Goal: Task Accomplishment & Management: Manage account settings

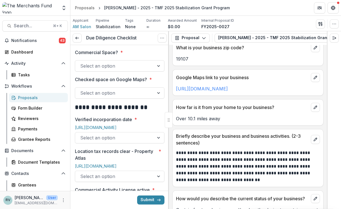
scroll to position [44, 0]
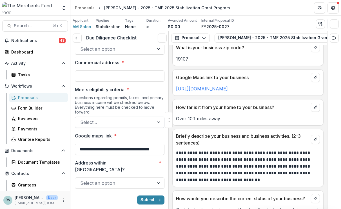
click at [31, 50] on div "Dashboard" at bounding box center [37, 52] width 52 height 6
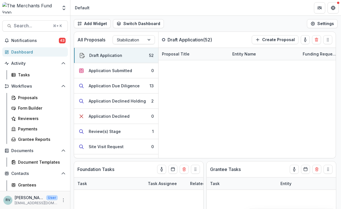
click at [117, 86] on div "Application Due Diligence" at bounding box center [114, 86] width 51 height 6
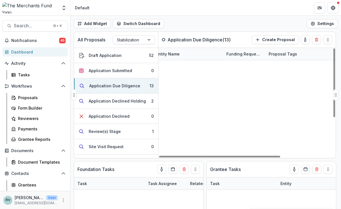
click at [25, 96] on div "Proposals" at bounding box center [40, 98] width 45 height 6
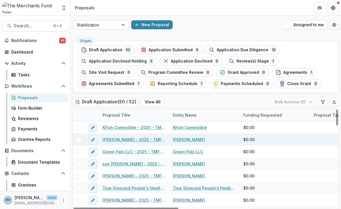
click at [229, 48] on span "Application Due Diligence" at bounding box center [243, 50] width 52 height 5
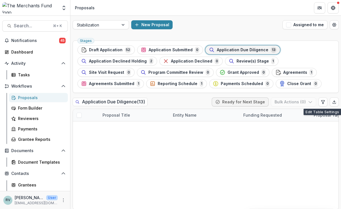
click at [322, 102] on icon "Edit table settings" at bounding box center [322, 101] width 3 height 3
select select "******"
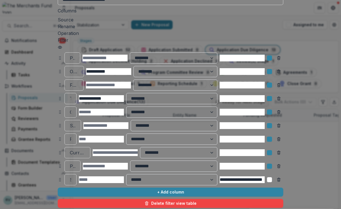
scroll to position [36, 0]
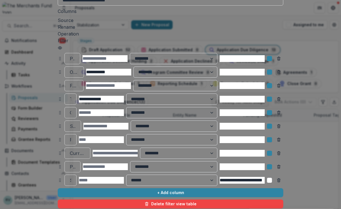
click at [123, 165] on input at bounding box center [105, 166] width 45 height 7
click at [125, 163] on input at bounding box center [105, 166] width 45 height 7
click at [152, 189] on button "+ Add column" at bounding box center [171, 192] width 226 height 9
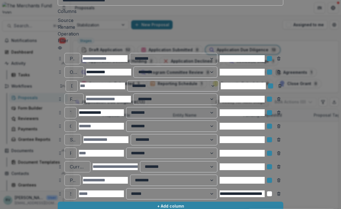
drag, startPoint x: 246, startPoint y: 183, endPoint x: 19, endPoint y: 81, distance: 249.3
click at [59, 84] on icon at bounding box center [61, 86] width 5 height 5
select select "******"
click at [70, 82] on div at bounding box center [70, 86] width 1 height 8
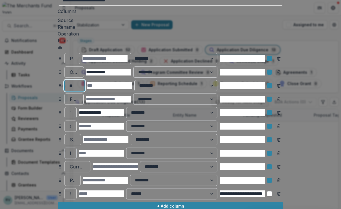
type input "*"
type input "******"
drag, startPoint x: 69, startPoint y: 156, endPoint x: 20, endPoint y: 80, distance: 90.0
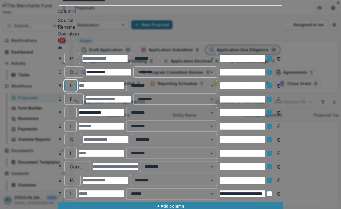
click at [58, 80] on div "Dba ******** ******" at bounding box center [171, 85] width 226 height 11
type input "*"
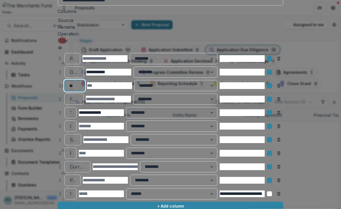
type input "*"
click at [281, 83] on icon "Remove column" at bounding box center [278, 85] width 5 height 5
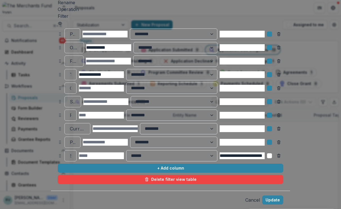
scroll to position [73, 0]
click at [260, 197] on button "Cancel" at bounding box center [252, 200] width 15 height 7
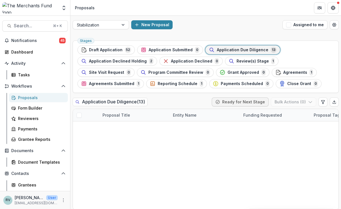
click at [133, 130] on link "[PERSON_NAME] Matresses Inc - 2025 - TMF 2025 Stabilization Grant Program" at bounding box center [134, 127] width 64 height 6
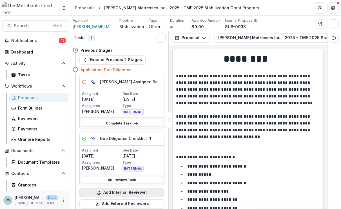
click at [119, 120] on link "Complete Task" at bounding box center [122, 123] width 80 height 7
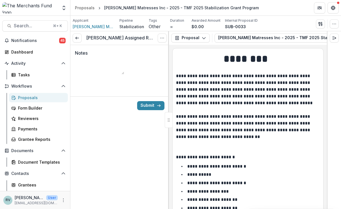
click at [77, 39] on icon at bounding box center [77, 38] width 5 height 5
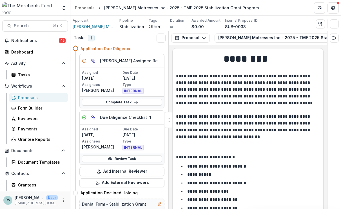
scroll to position [26, 0]
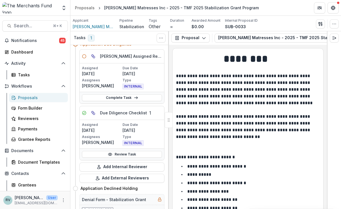
click at [121, 155] on link "Review Task" at bounding box center [122, 154] width 80 height 7
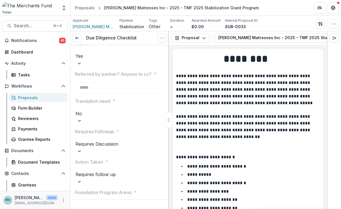
scroll to position [1053, 0]
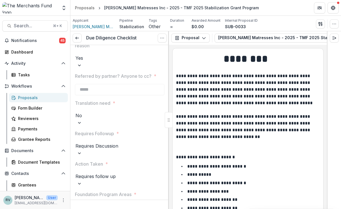
click at [26, 97] on div "Proposals" at bounding box center [40, 98] width 45 height 6
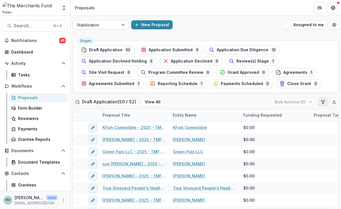
drag, startPoint x: 142, startPoint y: 103, endPoint x: 322, endPoint y: 101, distance: 179.3
click at [322, 101] on icon "Edit table settings" at bounding box center [323, 102] width 5 height 5
select select "******"
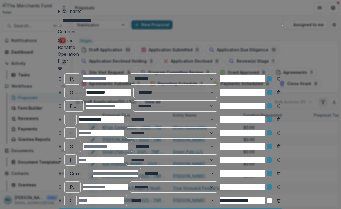
scroll to position [73, 0]
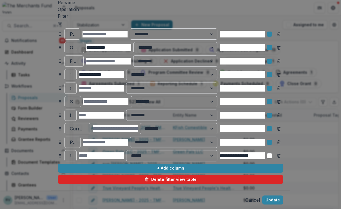
click at [161, 164] on button "+ Add column" at bounding box center [171, 168] width 226 height 9
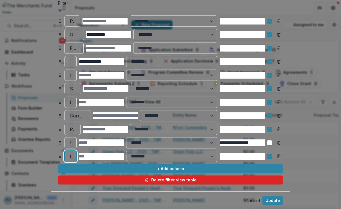
click at [71, 152] on div at bounding box center [70, 156] width 1 height 8
type input "*"
select select "******"
click at [70, 152] on div at bounding box center [70, 156] width 1 height 8
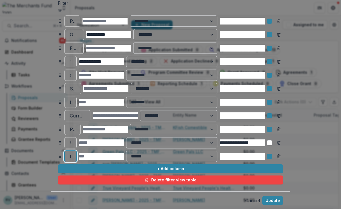
scroll to position [6765, 0]
click at [280, 156] on icon "Remove column" at bounding box center [279, 157] width 2 height 2
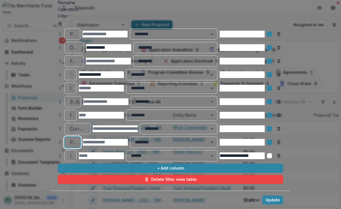
click at [70, 138] on div at bounding box center [72, 142] width 5 height 8
click at [126, 139] on input at bounding box center [105, 142] width 45 height 7
click at [106, 112] on input at bounding box center [101, 115] width 45 height 7
click at [260, 197] on button "Cancel" at bounding box center [252, 200] width 15 height 7
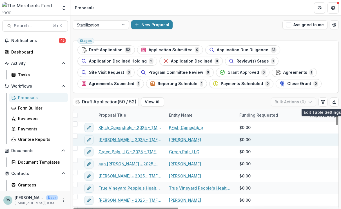
scroll to position [0, 0]
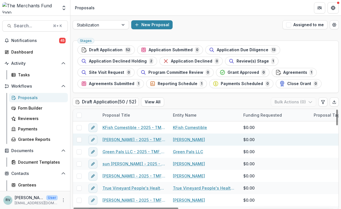
click at [238, 51] on span "Application Due Diligence" at bounding box center [243, 50] width 52 height 5
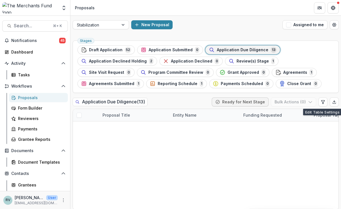
click at [321, 102] on icon "Edit table settings" at bounding box center [323, 102] width 5 height 5
select select "******"
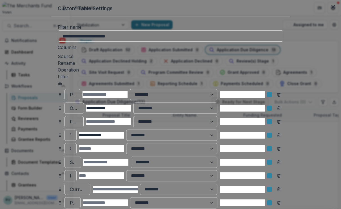
scroll to position [73, 0]
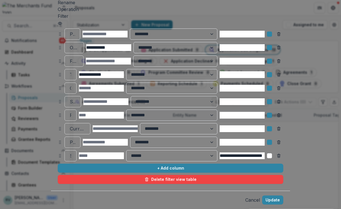
click at [149, 164] on button "+ Add column" at bounding box center [171, 168] width 226 height 9
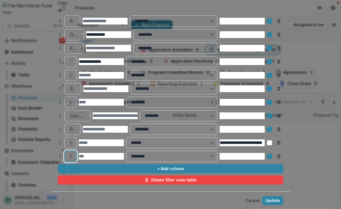
click at [70, 153] on div at bounding box center [70, 156] width 1 height 8
type input "*"
type input "********"
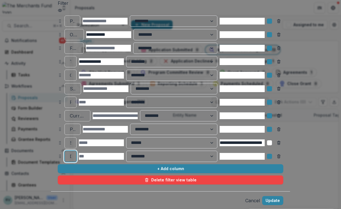
drag, startPoint x: 54, startPoint y: 192, endPoint x: 8, endPoint y: 149, distance: 63.1
click at [51, 149] on div "**********" at bounding box center [170, 67] width 239 height 248
click at [281, 154] on icon "Remove column" at bounding box center [278, 156] width 5 height 5
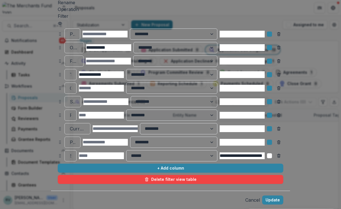
scroll to position [0, 0]
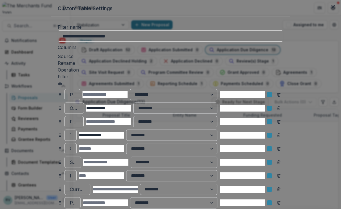
click at [329, 11] on button "Close" at bounding box center [333, 6] width 9 height 9
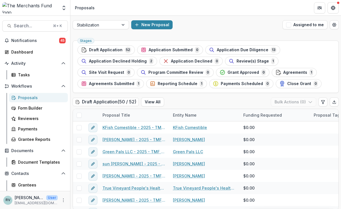
scroll to position [0, 130]
click at [222, 48] on span "Application Due Diligence" at bounding box center [243, 50] width 52 height 5
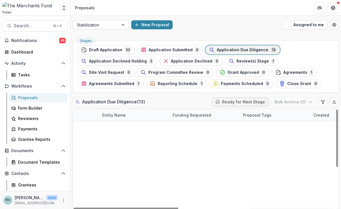
scroll to position [1, 0]
click at [80, 151] on span at bounding box center [79, 151] width 5 height 5
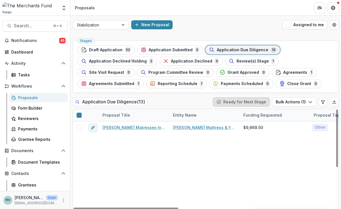
drag, startPoint x: 162, startPoint y: 162, endPoint x: 257, endPoint y: 102, distance: 112.1
click at [257, 102] on button "Ready for Next Stage" at bounding box center [241, 101] width 57 height 9
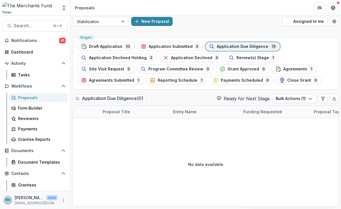
scroll to position [5, 0]
click at [237, 99] on button "Ready for Next Stage" at bounding box center [243, 98] width 53 height 7
click at [77, 147] on span at bounding box center [79, 148] width 5 height 5
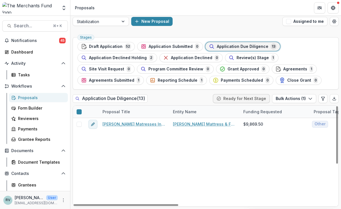
click at [93, 159] on icon "edit" at bounding box center [92, 160] width 3 height 3
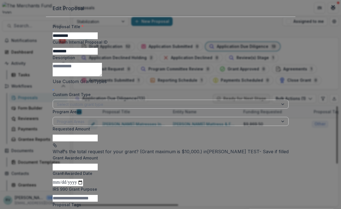
click at [329, 11] on button "Close" at bounding box center [333, 6] width 9 height 9
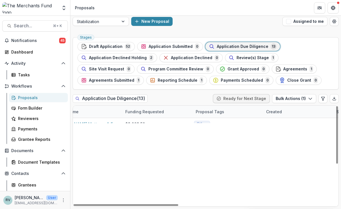
scroll to position [0, 0]
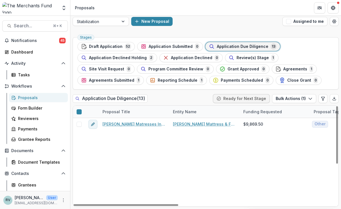
click at [79, 148] on icon at bounding box center [79, 148] width 0 height 0
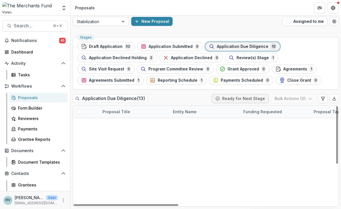
click at [237, 98] on button "Ready for Next Stage" at bounding box center [240, 98] width 57 height 9
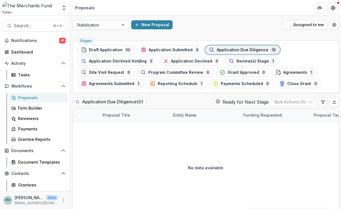
click at [233, 103] on button "Ready for Next Stage" at bounding box center [242, 102] width 53 height 7
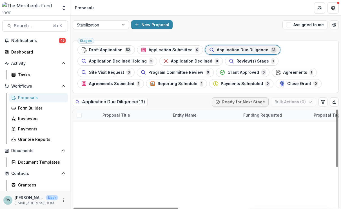
click at [80, 150] on span at bounding box center [79, 151] width 5 height 5
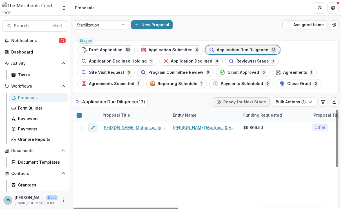
click at [287, 102] on button "Bulk Actions ( 1 )" at bounding box center [294, 101] width 44 height 9
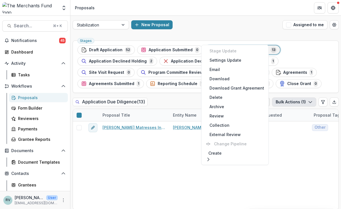
click at [172, 100] on div "Application Due Diligence ( 13 ) Ready for Next Stage Bulk Actions ( 1 )" at bounding box center [206, 102] width 266 height 11
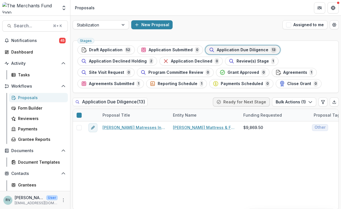
click at [79, 152] on icon at bounding box center [79, 152] width 0 height 0
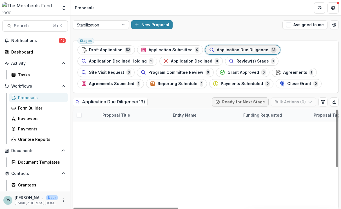
click at [120, 128] on link "[PERSON_NAME] Matresses Inc - 2025 - TMF 2025 Stabilization Grant Program" at bounding box center [134, 127] width 64 height 6
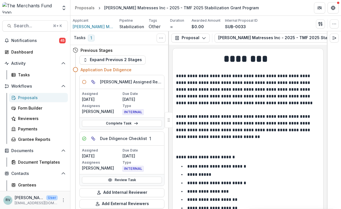
click at [88, 8] on div "Proposals" at bounding box center [85, 8] width 20 height 6
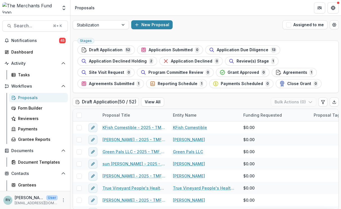
click at [234, 50] on span "Application Due Diligence" at bounding box center [243, 50] width 52 height 5
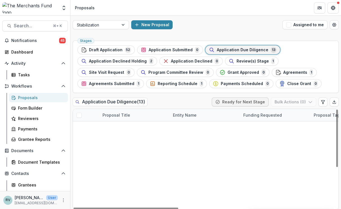
scroll to position [3, 0]
click at [115, 149] on link "[PERSON_NAME] TEST" at bounding box center [124, 152] width 44 height 6
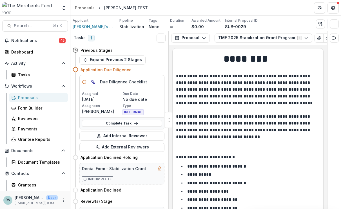
click at [335, 25] on icon "button" at bounding box center [334, 24] width 5 height 5
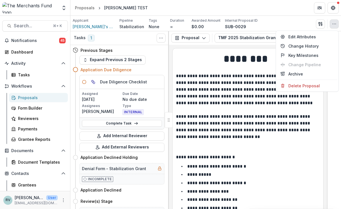
click at [219, 122] on p "**********" at bounding box center [247, 107] width 142 height 68
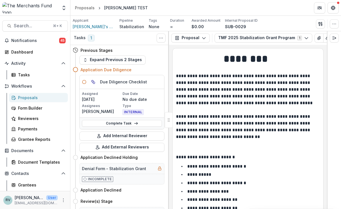
click at [335, 39] on icon "Expand right" at bounding box center [334, 38] width 5 height 5
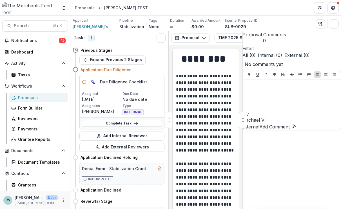
click at [333, 24] on icon "button" at bounding box center [334, 24] width 5 height 5
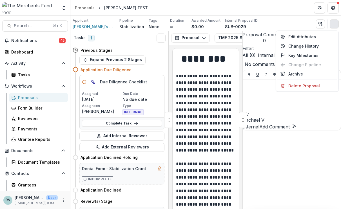
click at [198, 93] on p "**********" at bounding box center [205, 150] width 58 height 155
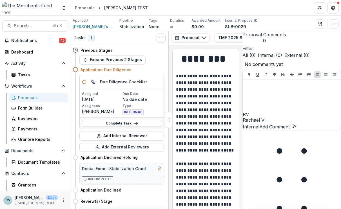
drag, startPoint x: 163, startPoint y: 151, endPoint x: 242, endPoint y: 122, distance: 84.5
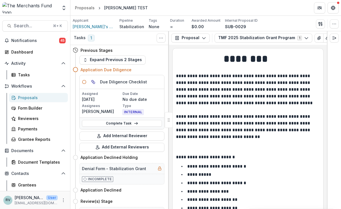
click at [162, 36] on icon "Toggle View Cancelled Tasks" at bounding box center [161, 38] width 5 height 5
click at [224, 133] on p "**********" at bounding box center [247, 107] width 142 height 68
click at [95, 26] on span "[PERSON_NAME]'s Apple Store" at bounding box center [94, 27] width 42 height 6
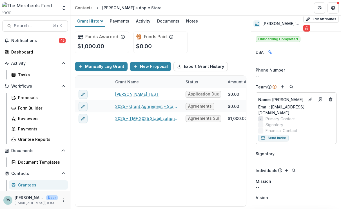
click at [140, 22] on div "Activity" at bounding box center [143, 21] width 19 height 8
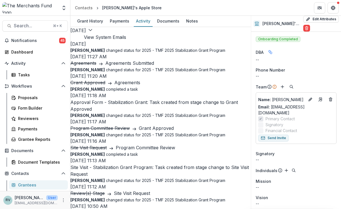
click at [126, 36] on button "View System Emails" at bounding box center [105, 37] width 42 height 7
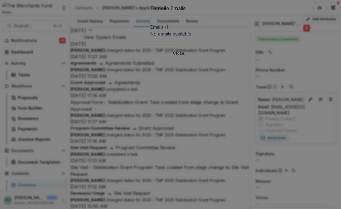
click at [188, 58] on button "Close" at bounding box center [178, 53] width 18 height 9
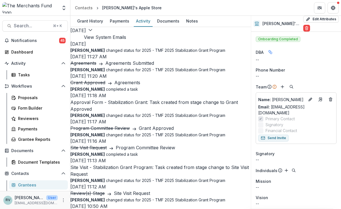
click at [319, 99] on icon "Go to contact" at bounding box center [320, 99] width 5 height 5
click at [91, 20] on div "Grant History" at bounding box center [90, 21] width 30 height 8
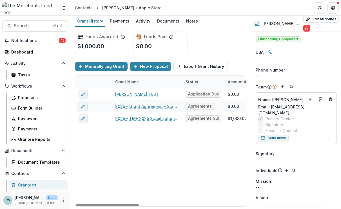
click at [130, 157] on div "Lucy TEST Application Due Diligence $0.00 $0.00 $0.00 -- -- $0.00 2025 - Grant …" at bounding box center [304, 147] width 459 height 118
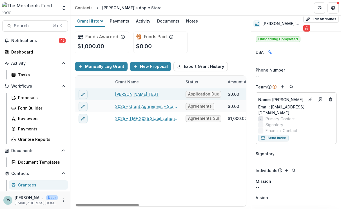
drag, startPoint x: 242, startPoint y: 122, endPoint x: 126, endPoint y: 95, distance: 119.1
click at [126, 95] on link "[PERSON_NAME] TEST" at bounding box center [137, 94] width 44 height 6
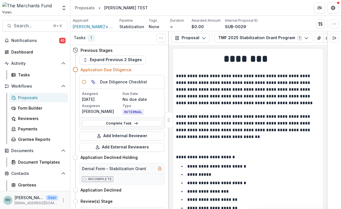
click at [304, 38] on icon "button" at bounding box center [306, 38] width 5 height 5
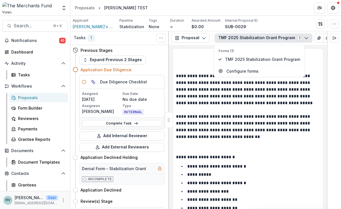
click at [153, 194] on div "Application Declined Move here" at bounding box center [119, 189] width 92 height 11
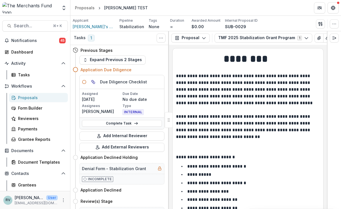
click at [334, 22] on icon "button" at bounding box center [334, 24] width 5 height 5
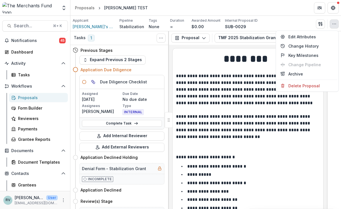
click at [297, 16] on div "Applicant [PERSON_NAME]'s Apple Store Pipeline Stabilization Tags None All tags…" at bounding box center [205, 23] width 271 height 15
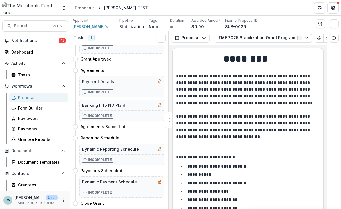
click at [91, 27] on span "[PERSON_NAME]'s Apple Store" at bounding box center [94, 27] width 42 height 6
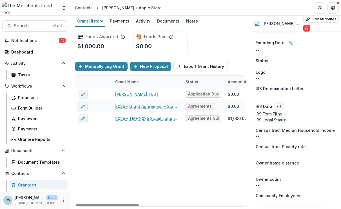
scroll to position [459, 0]
click at [117, 23] on div "Payments" at bounding box center [120, 21] width 24 height 8
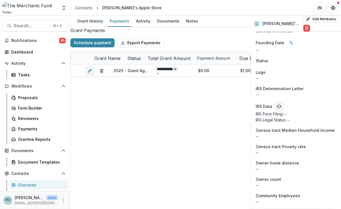
click at [164, 20] on div "Documents" at bounding box center [168, 21] width 27 height 8
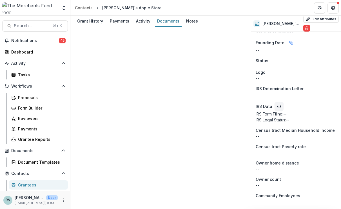
click at [135, 22] on div "Activity" at bounding box center [143, 21] width 19 height 8
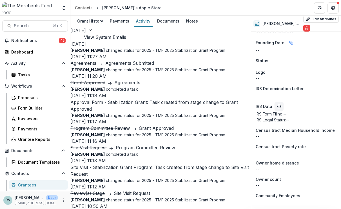
click at [116, 21] on div "Payments" at bounding box center [120, 21] width 24 height 8
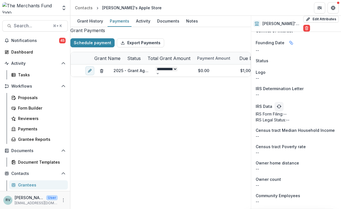
click at [95, 21] on div "Grant History" at bounding box center [90, 21] width 30 height 8
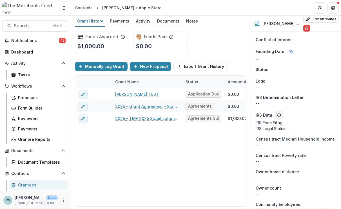
scroll to position [0, 1]
click at [30, 96] on div "Proposals" at bounding box center [40, 98] width 45 height 6
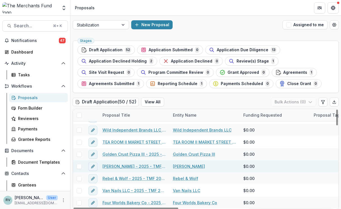
scroll to position [179, 0]
click at [230, 50] on span "Application Due Diligence" at bounding box center [243, 50] width 52 height 5
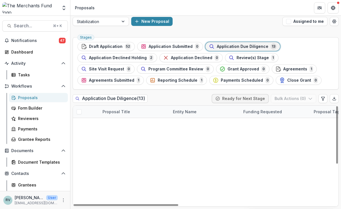
scroll to position [50, 0]
click at [127, 182] on link "Wild Hand - 2025 - TMF 2025 Stabilization Grant Program" at bounding box center [134, 185] width 64 height 6
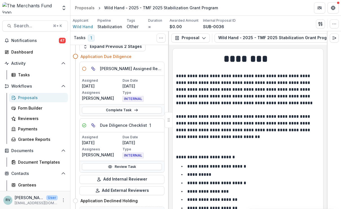
scroll to position [10, 0]
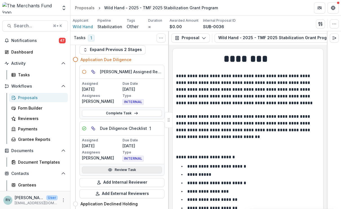
click at [120, 170] on link "Review Task" at bounding box center [122, 169] width 80 height 7
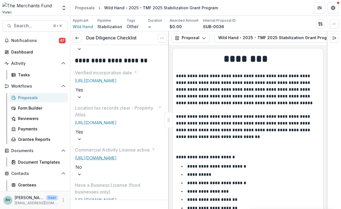
scroll to position [323, 0]
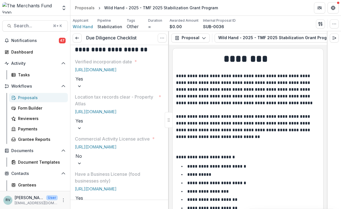
click at [101, 144] on link "[URL][DOMAIN_NAME]" at bounding box center [96, 146] width 42 height 5
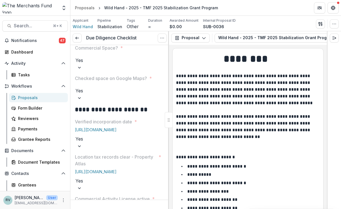
scroll to position [260, 0]
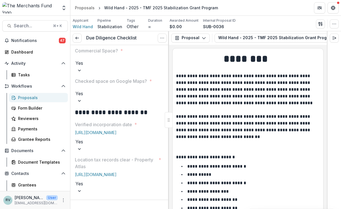
click at [197, 37] on button "Proposal" at bounding box center [190, 38] width 39 height 9
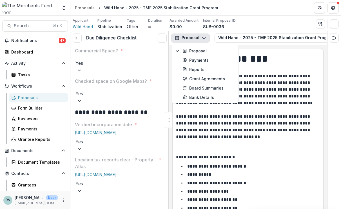
click at [258, 74] on p "**********" at bounding box center [247, 107] width 142 height 68
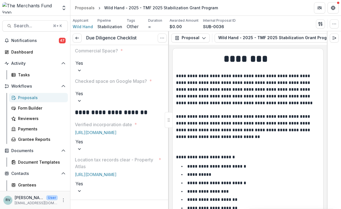
click at [335, 26] on button "button" at bounding box center [334, 23] width 9 height 9
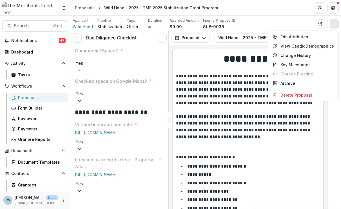
click at [221, 105] on p "**********" at bounding box center [247, 107] width 142 height 68
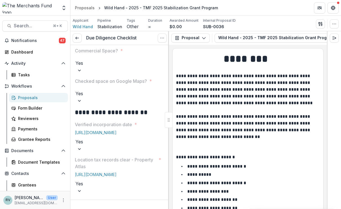
click at [302, 39] on button "Wild Hand - 2025 - TMF 2025 Stabilization Grant Program 1" at bounding box center [283, 38] width 137 height 9
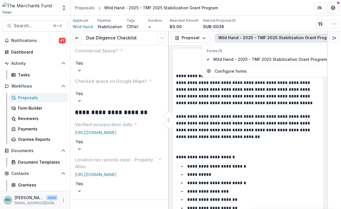
click at [286, 113] on p "**********" at bounding box center [247, 107] width 142 height 68
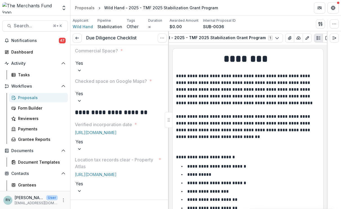
scroll to position [0, 68]
click at [325, 39] on icon "PDF view" at bounding box center [327, 38] width 5 height 5
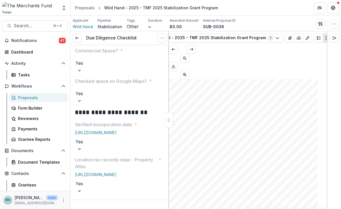
scroll to position [2850, 0]
click at [288, 38] on icon "View Attached Files" at bounding box center [289, 37] width 3 height 3
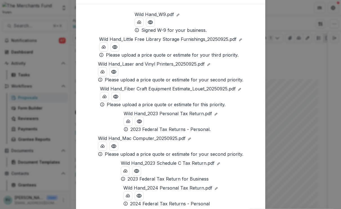
scroll to position [22, 0]
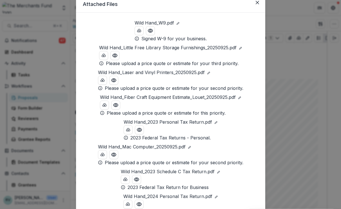
click at [135, 26] on p "Wild Hand_W9.pdf" at bounding box center [154, 22] width 39 height 7
click at [148, 34] on icon "Preview Wild Hand_W9.pdf" at bounding box center [151, 31] width 6 height 6
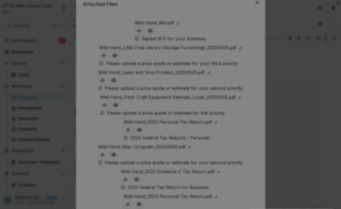
click at [331, 8] on icon "Close" at bounding box center [332, 6] width 3 height 3
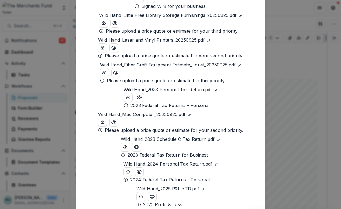
scroll to position [55, 0]
click at [184, 68] on p "Wild Hand_Fiber Craft Equipment Estimate_Louet_20250925.pdf" at bounding box center [168, 64] width 136 height 7
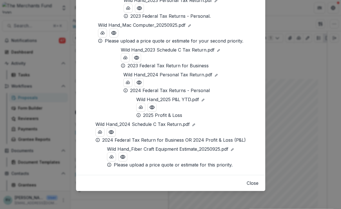
scroll to position [171, 0]
click at [134, 59] on icon "Preview Wild Hand_2023 Schedule C Tax Return.pdf" at bounding box center [136, 57] width 5 height 3
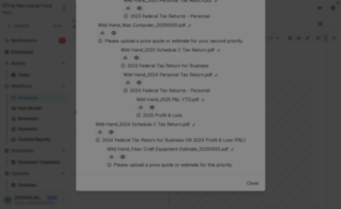
scroll to position [2849, 0]
click at [329, 11] on button "Close" at bounding box center [333, 6] width 9 height 9
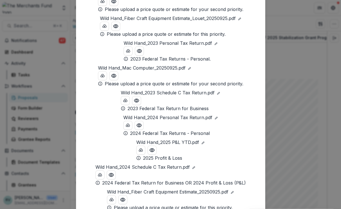
scroll to position [101, 0]
click at [134, 103] on icon "Preview Wild Hand_2023 Schedule C Tax Return.pdf" at bounding box center [137, 100] width 6 height 6
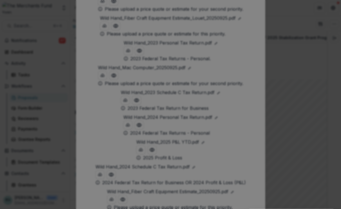
click at [329, 11] on button "Close" at bounding box center [333, 6] width 9 height 9
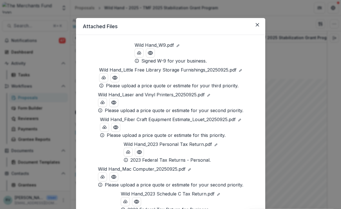
click at [256, 26] on icon "Close" at bounding box center [257, 24] width 3 height 3
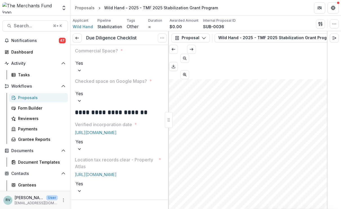
click at [117, 130] on link "[URL][DOMAIN_NAME]" at bounding box center [96, 132] width 42 height 5
click at [32, 98] on div "Proposals" at bounding box center [40, 98] width 45 height 6
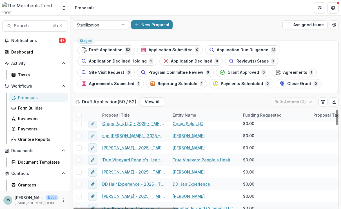
scroll to position [28, 1]
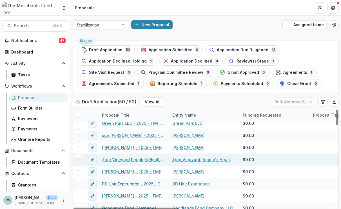
click at [235, 48] on span "Application Due Diligence" at bounding box center [243, 50] width 52 height 5
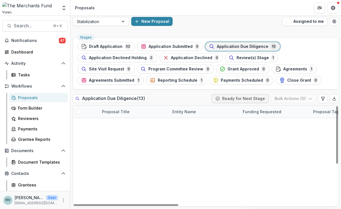
scroll to position [3, 0]
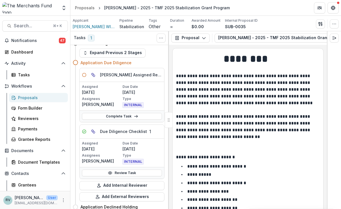
scroll to position [8, 0]
click at [124, 172] on link "Review Task" at bounding box center [122, 172] width 80 height 7
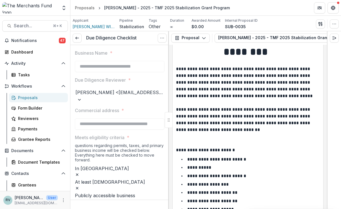
scroll to position [7, 0]
click at [216, 110] on p "**********" at bounding box center [247, 100] width 142 height 68
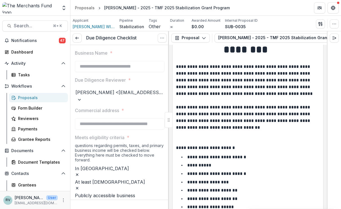
click at [209, 117] on p "**********" at bounding box center [247, 97] width 142 height 68
